Goal: Information Seeking & Learning: Learn about a topic

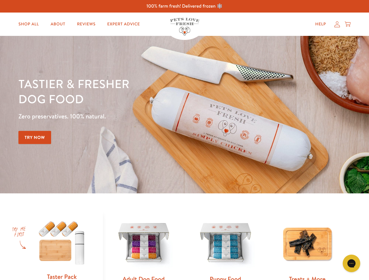
click at [184, 140] on div "Tastier & fresher dog food Zero preservatives. 100% natural. Try Now" at bounding box center [128, 114] width 221 height 77
click at [351, 264] on icon "Gorgias live chat" at bounding box center [351, 264] width 6 height 6
